Goal: Book appointment/travel/reservation

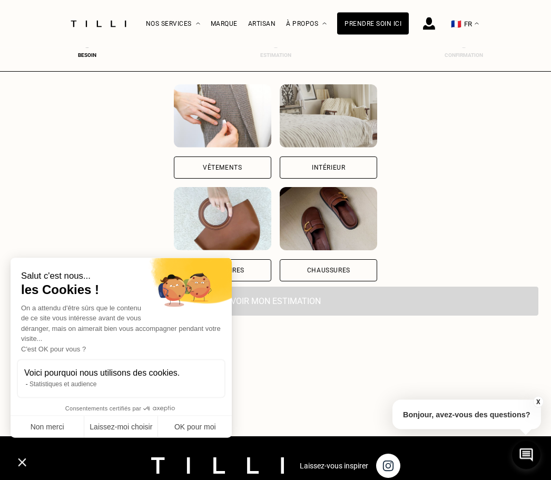
click at [345, 165] on div "Intérieur" at bounding box center [328, 168] width 33 height 6
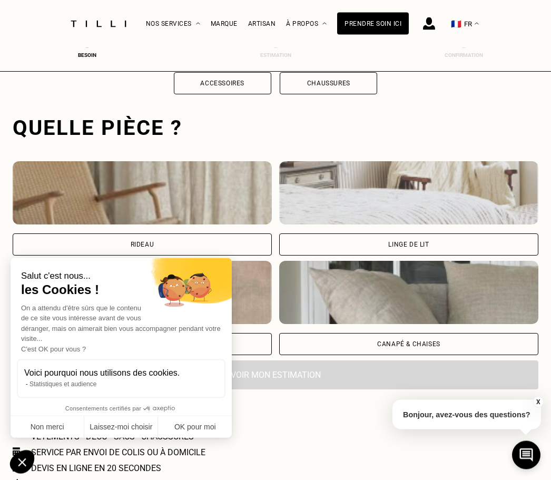
scroll to position [325, 0]
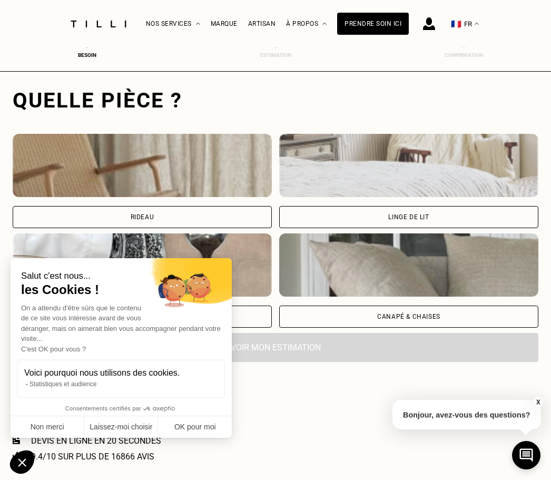
click at [186, 220] on div "Rideau" at bounding box center [142, 217] width 259 height 22
select select "FR"
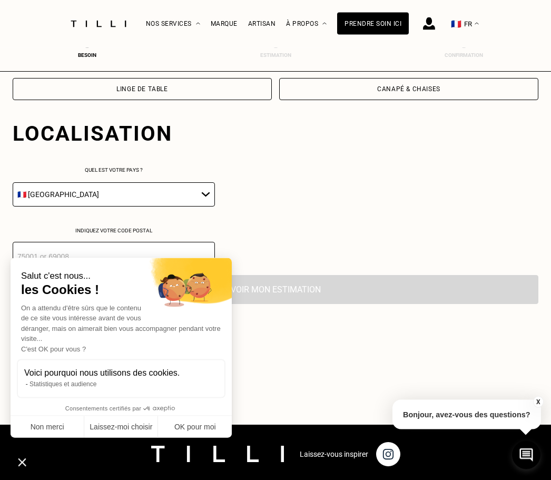
scroll to position [586, 0]
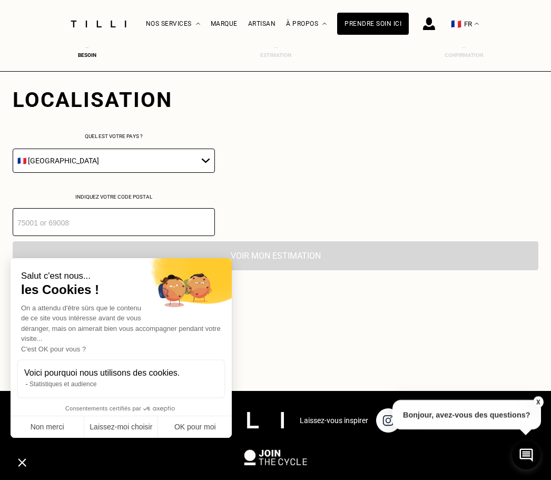
click at [43, 432] on button "Non merci" at bounding box center [48, 427] width 74 height 22
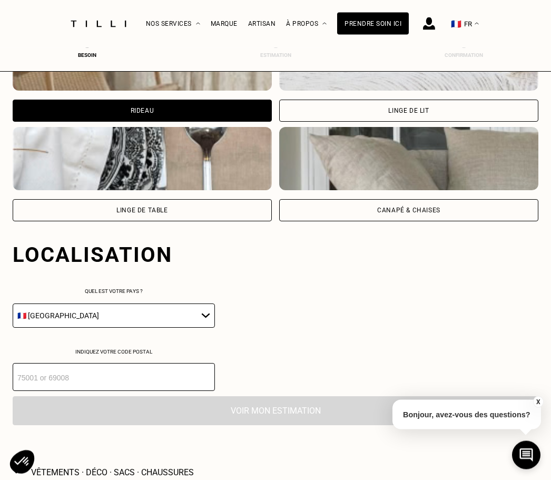
scroll to position [431, 0]
click at [195, 323] on select "🇩🇪 [GEOGRAPHIC_DATA] 🇦🇹 [GEOGRAPHIC_DATA] 🇧🇪 [GEOGRAPHIC_DATA] 🇧🇬 Bulgarie 🇨🇾 C…" at bounding box center [114, 315] width 202 height 24
click at [173, 381] on input "number" at bounding box center [114, 377] width 202 height 28
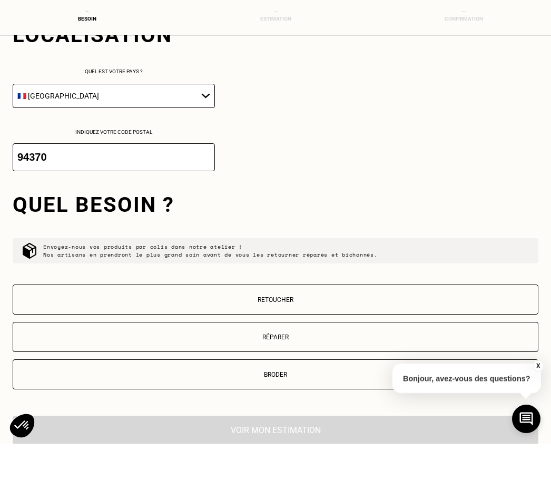
scroll to position [727, 0]
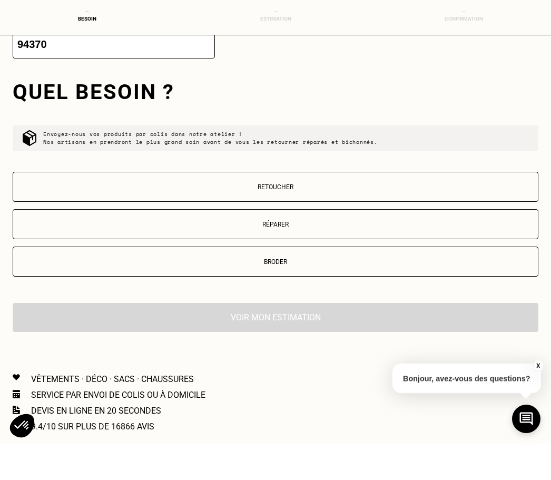
type input "94370"
click at [271, 208] on button "Retoucher" at bounding box center [276, 223] width 526 height 30
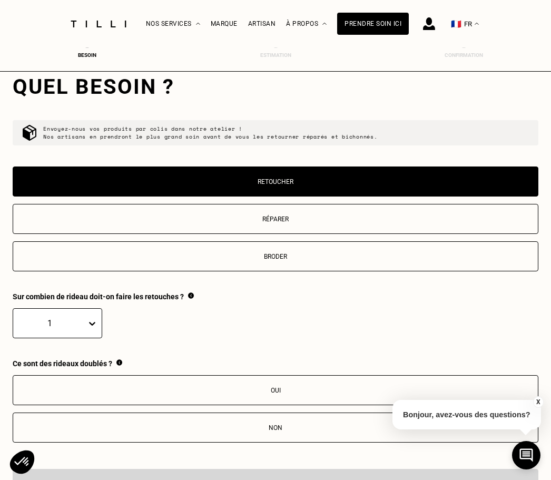
scroll to position [767, 0]
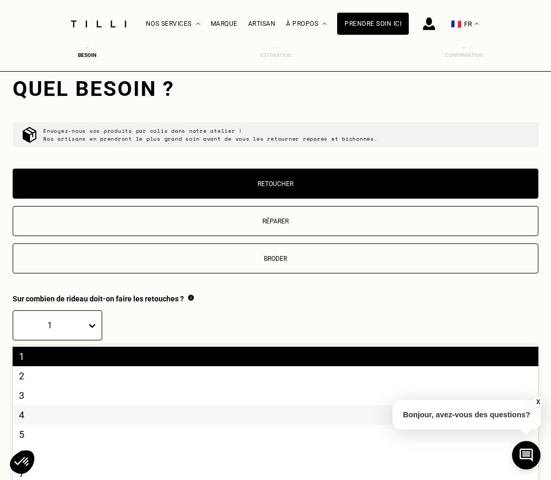
click at [50, 424] on div "4" at bounding box center [276, 414] width 526 height 19
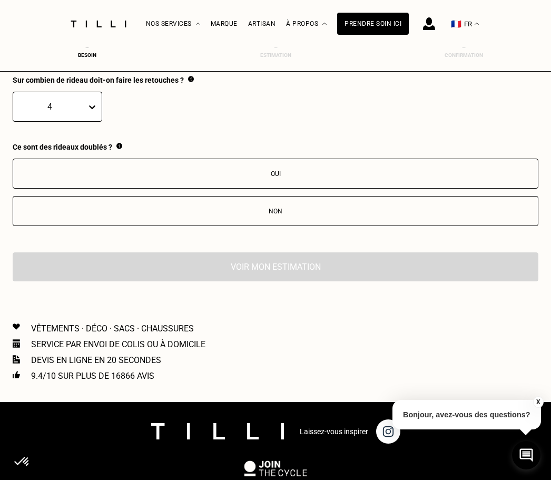
scroll to position [986, 0]
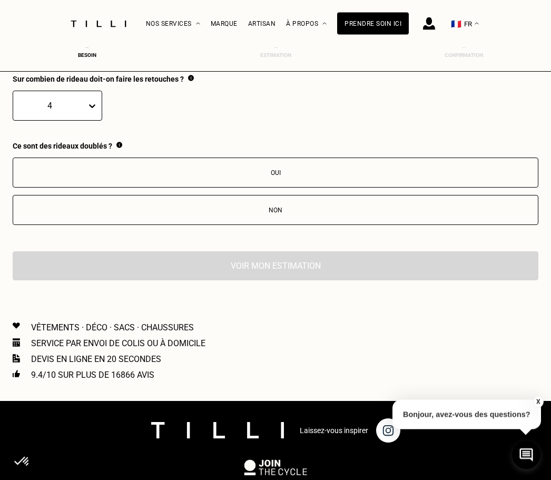
click at [271, 225] on button "Non" at bounding box center [276, 210] width 526 height 30
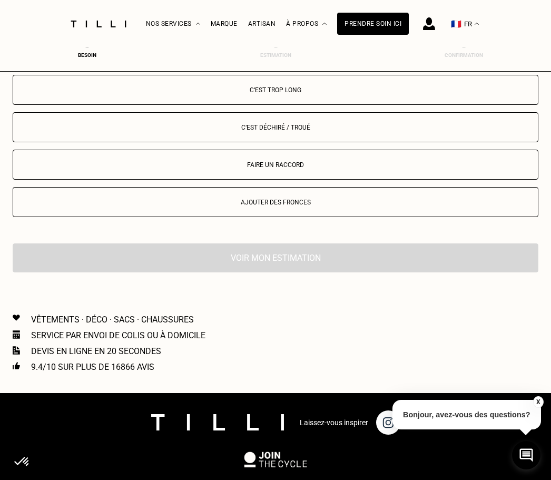
scroll to position [1175, 0]
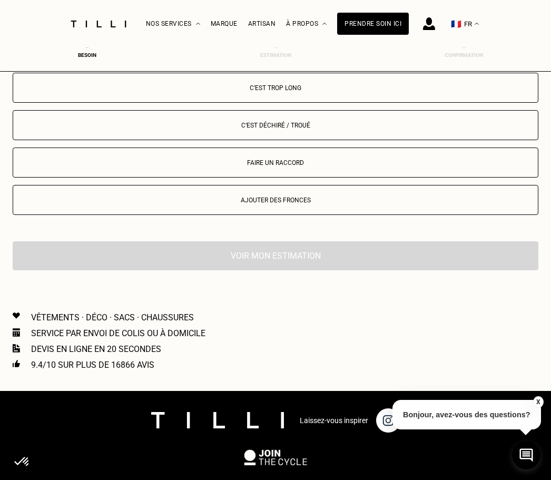
click at [294, 166] on div "Faire un raccord" at bounding box center [275, 162] width 514 height 7
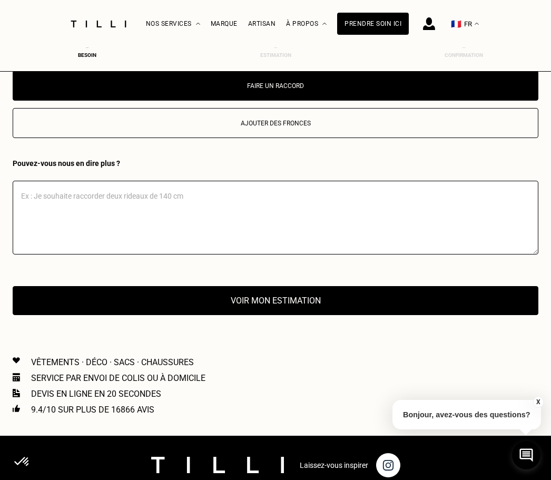
scroll to position [1249, 0]
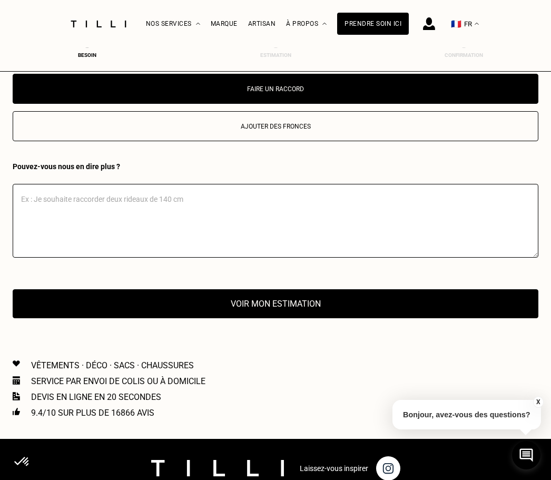
click at [49, 205] on textarea at bounding box center [276, 221] width 526 height 74
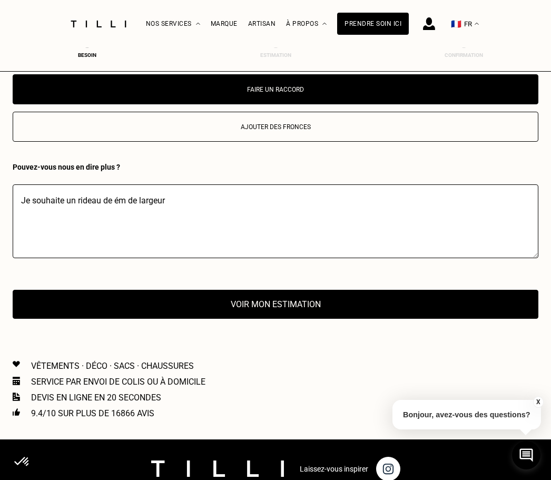
click at [258, 303] on button "Voir mon estimation" at bounding box center [276, 304] width 526 height 29
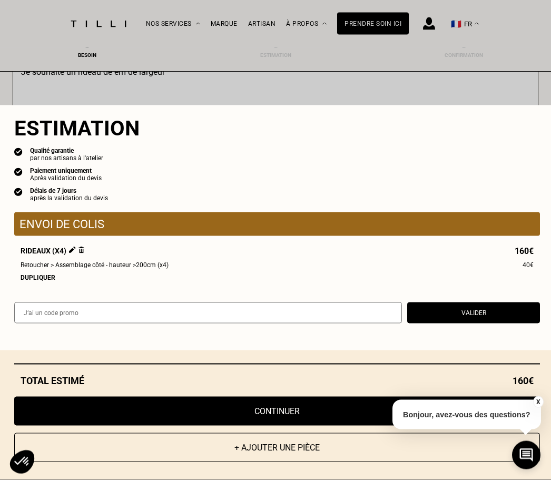
scroll to position [1375, 0]
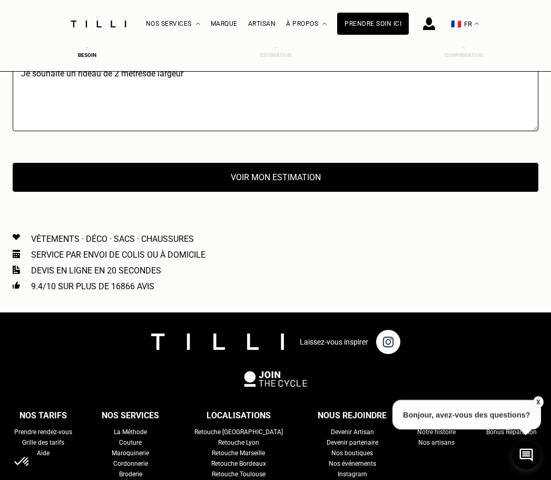
type textarea "Je souhaite un rideau de 2 metresde largeur"
click at [228, 186] on button "Voir mon estimation" at bounding box center [276, 177] width 526 height 29
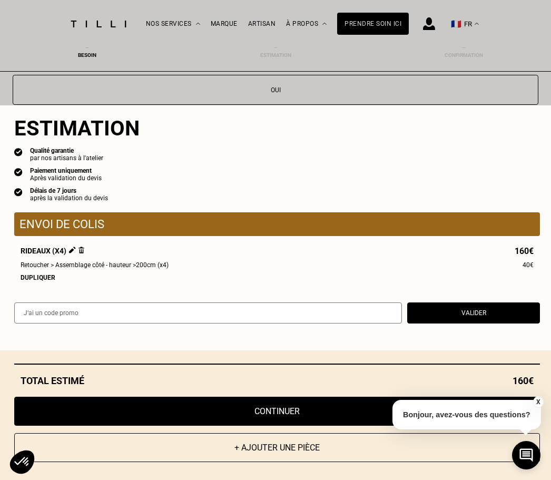
scroll to position [1065, 0]
